Goal: Information Seeking & Learning: Learn about a topic

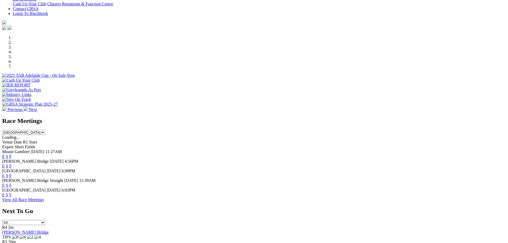
scroll to position [133, 0]
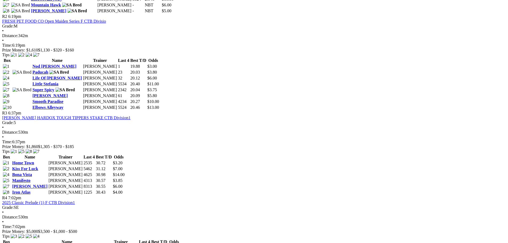
scroll to position [347, 0]
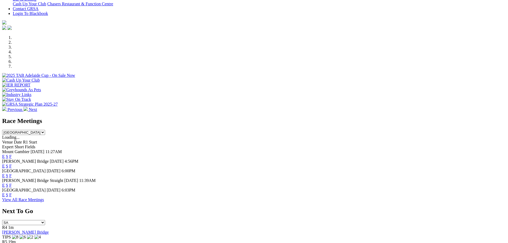
scroll to position [133, 0]
click at [12, 183] on link "F" at bounding box center [10, 185] width 2 height 5
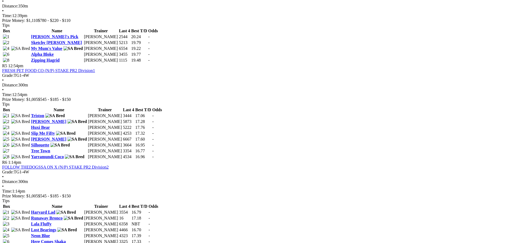
scroll to position [507, 0]
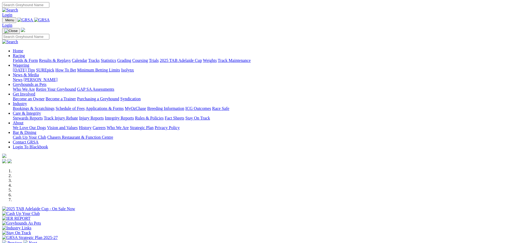
scroll to position [133, 0]
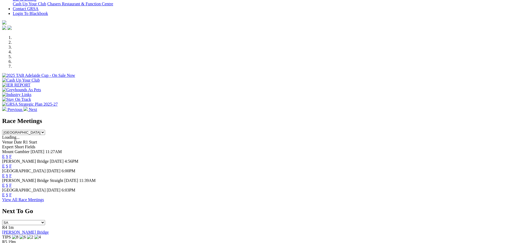
click at [12, 193] on link "F" at bounding box center [10, 195] width 2 height 5
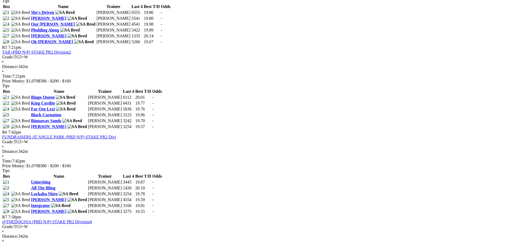
scroll to position [587, 0]
